Goal: Information Seeking & Learning: Learn about a topic

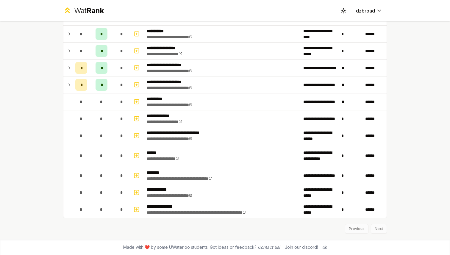
scroll to position [698, 0]
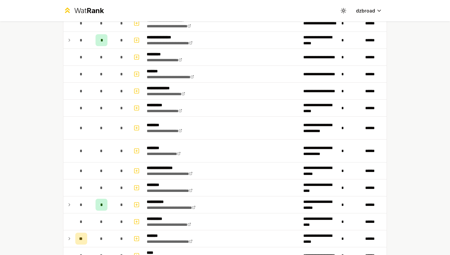
scroll to position [432, 0]
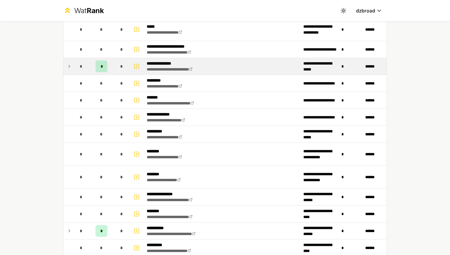
click at [77, 65] on div "*" at bounding box center [81, 66] width 12 height 12
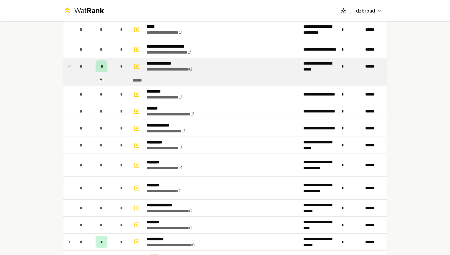
click at [78, 66] on div "*" at bounding box center [81, 66] width 12 height 12
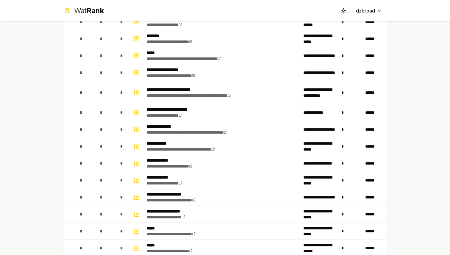
scroll to position [0, 0]
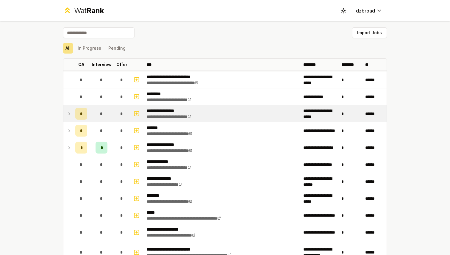
click at [70, 115] on icon at bounding box center [69, 113] width 5 height 7
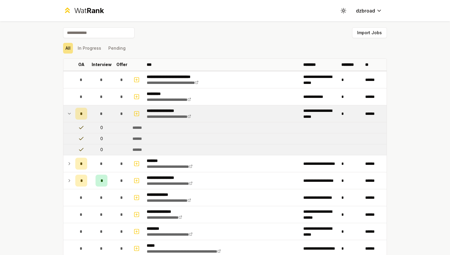
click at [70, 114] on icon at bounding box center [69, 113] width 5 height 7
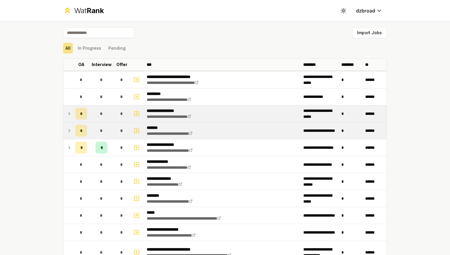
click at [69, 125] on td at bounding box center [68, 130] width 10 height 17
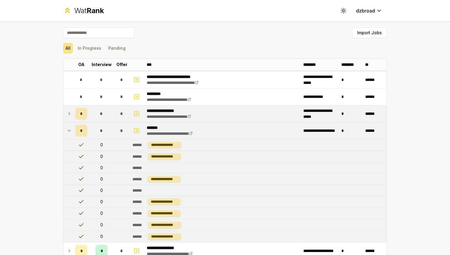
click at [69, 125] on td at bounding box center [68, 130] width 10 height 17
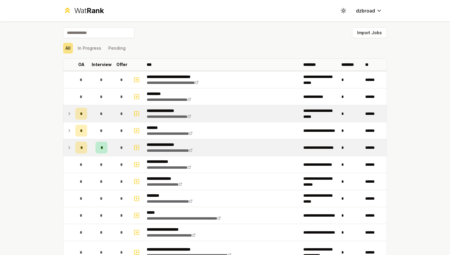
click at [70, 140] on td at bounding box center [68, 147] width 10 height 17
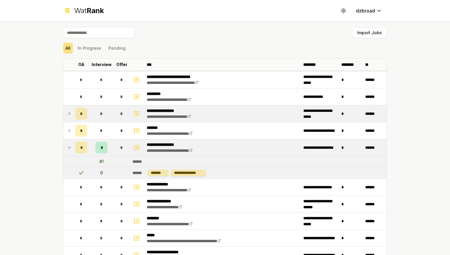
click at [70, 140] on td at bounding box center [68, 147] width 10 height 17
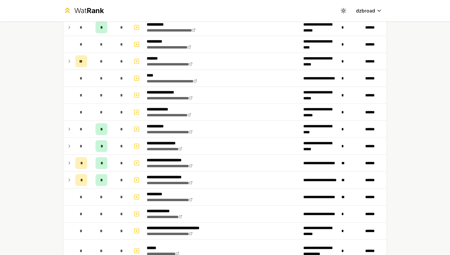
scroll to position [730, 0]
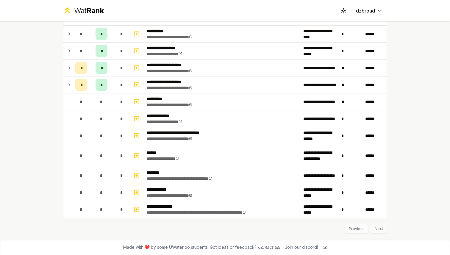
click at [379, 230] on div "Previous Next" at bounding box center [224, 225] width 323 height 15
click at [361, 230] on div "Previous Next" at bounding box center [224, 225] width 323 height 15
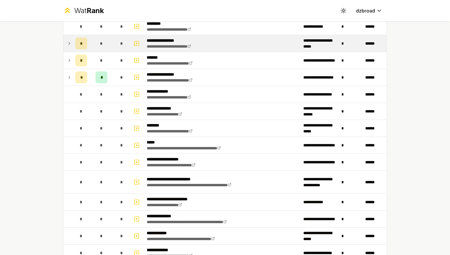
scroll to position [0, 0]
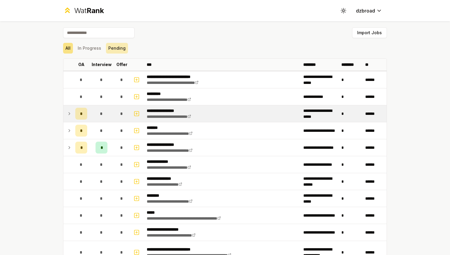
click at [122, 47] on button "Pending" at bounding box center [117, 48] width 22 height 11
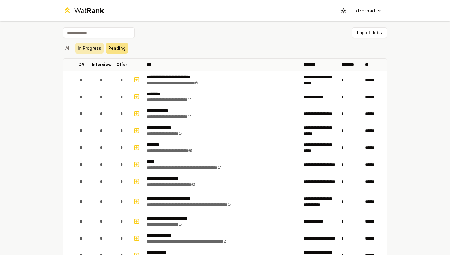
click at [83, 47] on button "In Progress" at bounding box center [89, 48] width 28 height 11
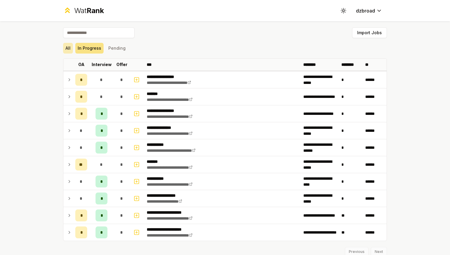
click at [67, 47] on button "All" at bounding box center [68, 48] width 10 height 11
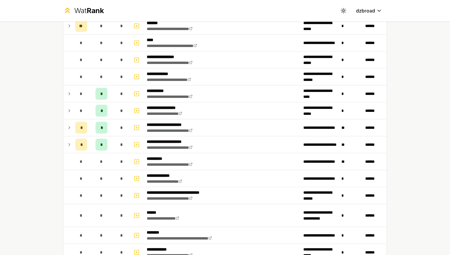
scroll to position [730, 0]
